Goal: Check status: Check status

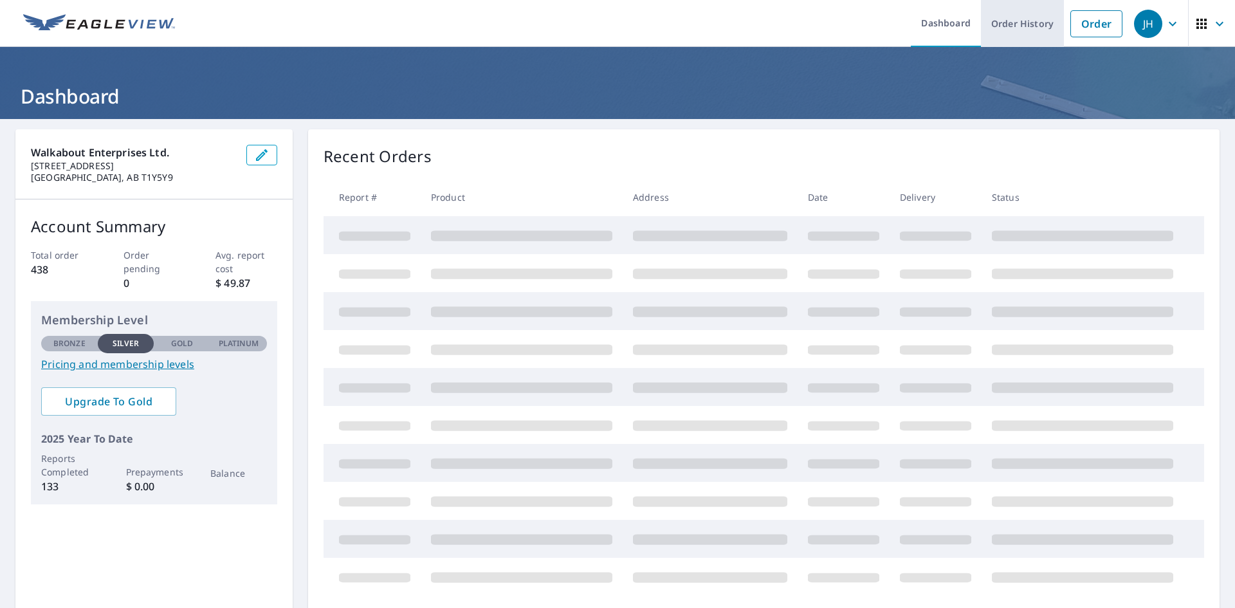
click at [1015, 26] on link "Order History" at bounding box center [1022, 23] width 83 height 47
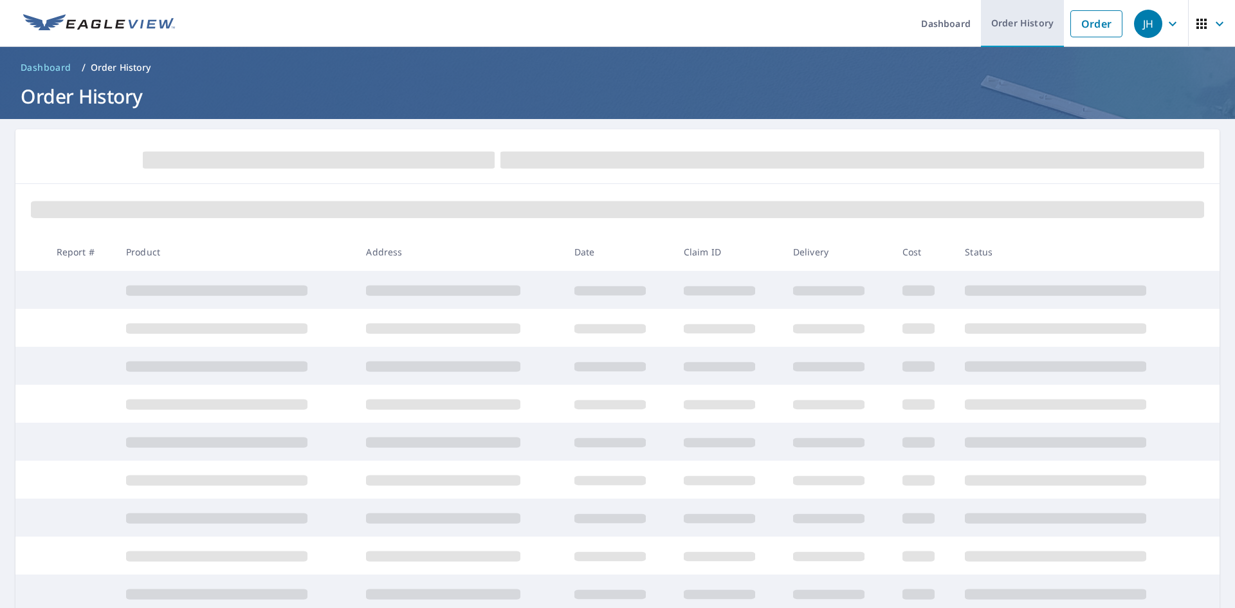
click at [1015, 26] on link "Order History" at bounding box center [1022, 23] width 83 height 47
click at [1014, 26] on link "Order History" at bounding box center [1022, 23] width 83 height 47
click at [1020, 23] on link "Order History" at bounding box center [1022, 23] width 83 height 47
click at [989, 22] on link "Order History" at bounding box center [1022, 23] width 83 height 47
click at [1094, 30] on link "Order" at bounding box center [1096, 23] width 52 height 27
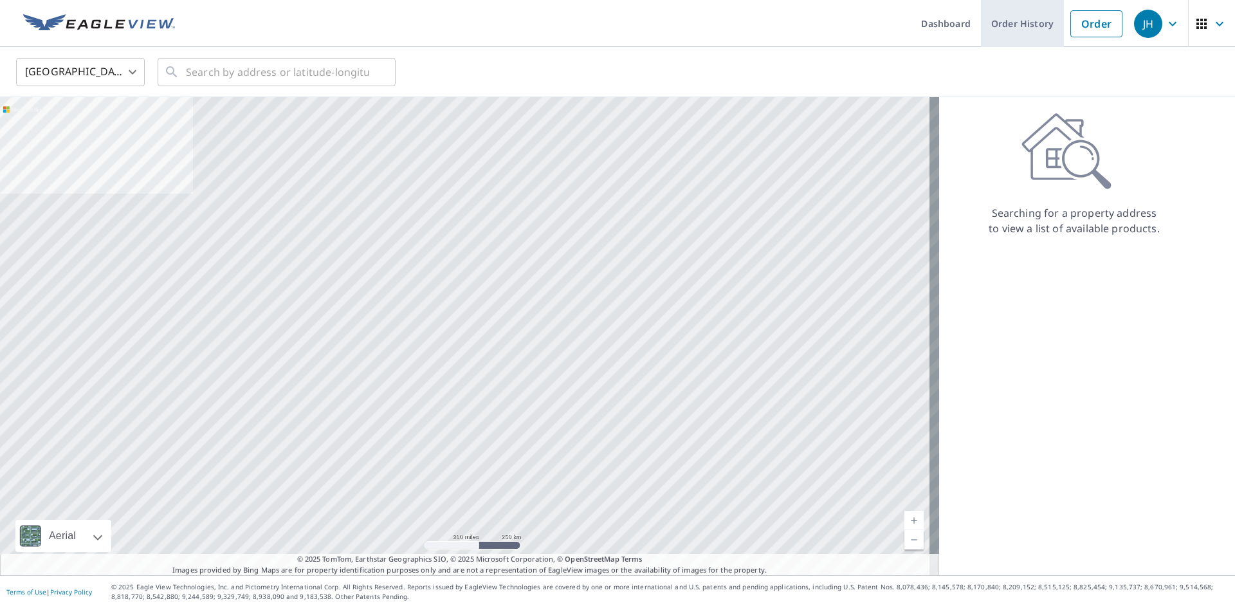
click at [1023, 21] on link "Order History" at bounding box center [1022, 23] width 83 height 47
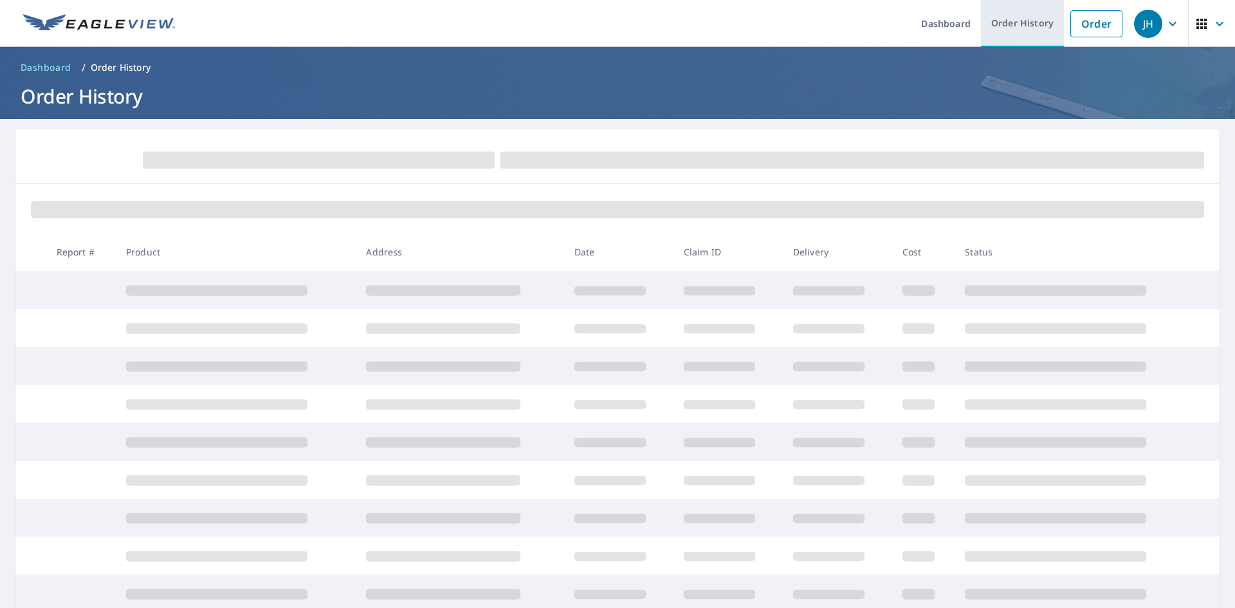
click at [999, 26] on link "Order History" at bounding box center [1022, 23] width 83 height 47
click at [286, 154] on span at bounding box center [319, 160] width 352 height 17
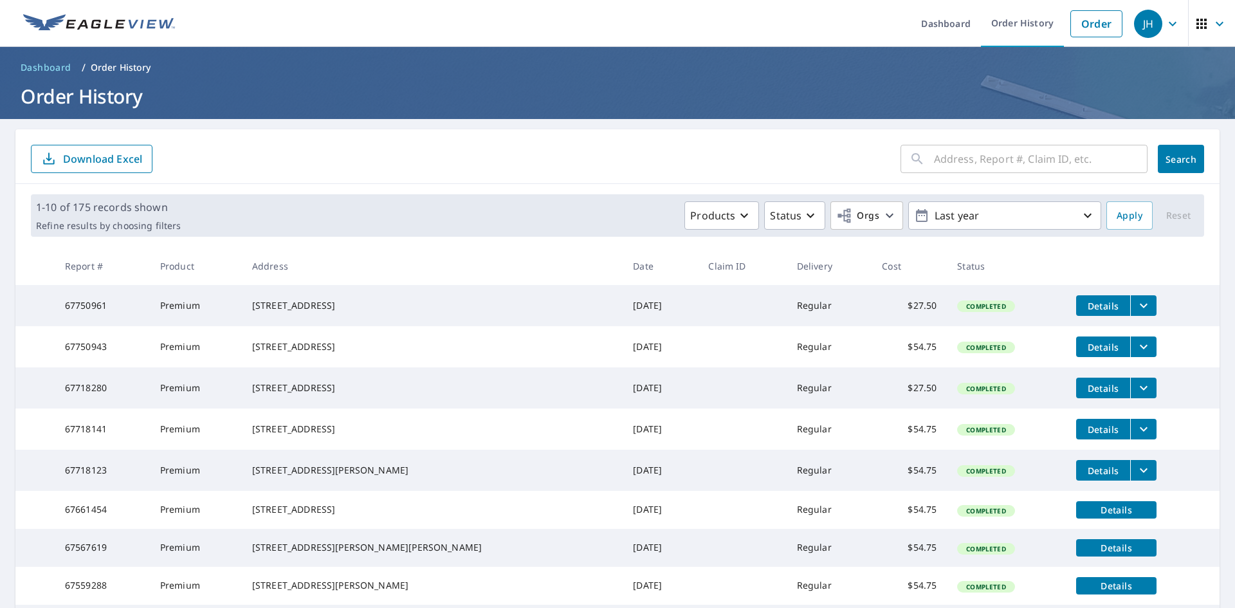
drag, startPoint x: 982, startPoint y: 154, endPoint x: 1021, endPoint y: 152, distance: 39.3
click at [984, 154] on input "text" at bounding box center [1041, 159] width 214 height 36
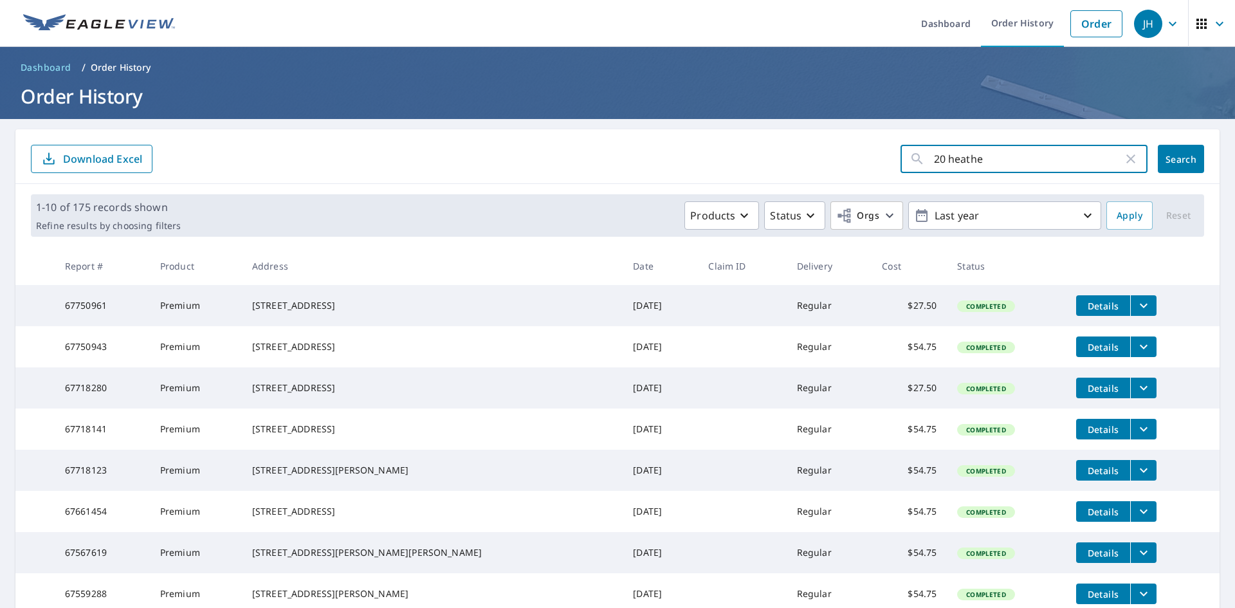
type input "20 heather"
click at [1177, 153] on span "Search" at bounding box center [1181, 159] width 26 height 12
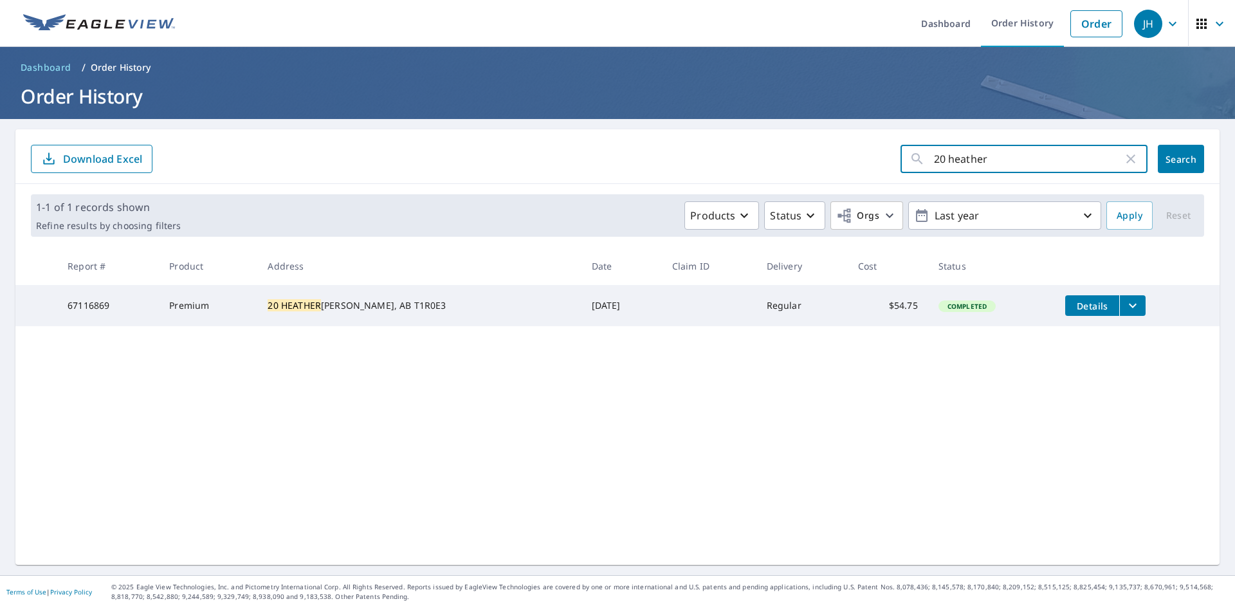
drag, startPoint x: 974, startPoint y: 158, endPoint x: 874, endPoint y: 159, distance: 100.3
click at [876, 158] on form "20 heather ​ Search Download Excel" at bounding box center [617, 159] width 1173 height 28
type input "2"
type input "39 fairview"
click at [1168, 160] on span "Search" at bounding box center [1181, 159] width 26 height 12
